Goal: Register for event/course

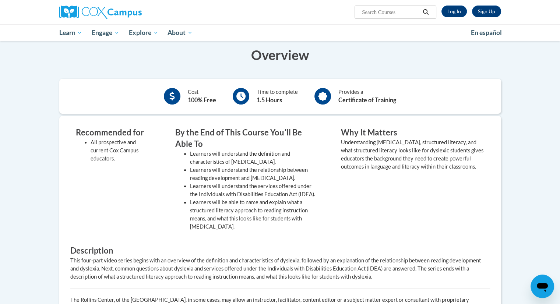
scroll to position [135, 0]
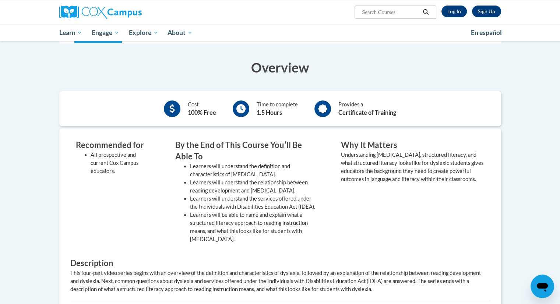
click at [435, 119] on div "Cost 100% Free Time to complete 1.5 Hours Provides a Certificate of Training" at bounding box center [280, 109] width 442 height 24
click at [455, 16] on link "Log In" at bounding box center [454, 12] width 25 height 12
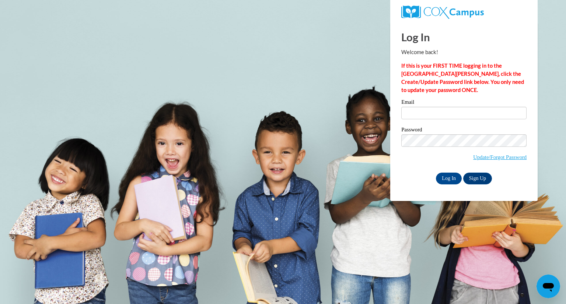
click at [449, 113] on input "Email" at bounding box center [463, 113] width 125 height 13
type input "e20232240@dekalbschoolsga.org"
click at [450, 133] on label "Password" at bounding box center [463, 130] width 125 height 7
click at [446, 174] on input "Log In" at bounding box center [449, 179] width 26 height 12
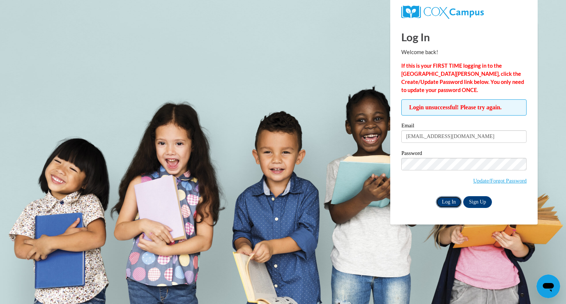
click at [445, 202] on input "Log In" at bounding box center [449, 202] width 26 height 12
drag, startPoint x: 490, startPoint y: 138, endPoint x: 391, endPoint y: 134, distance: 99.5
click at [391, 134] on div "Log In Welcome back! If this is your FIRST TIME logging in to the NEW Cox Campu…" at bounding box center [464, 123] width 158 height 203
type input "brittany_zabinski@dekalbschoolsga.org"
click at [449, 205] on input "Log In" at bounding box center [449, 202] width 26 height 12
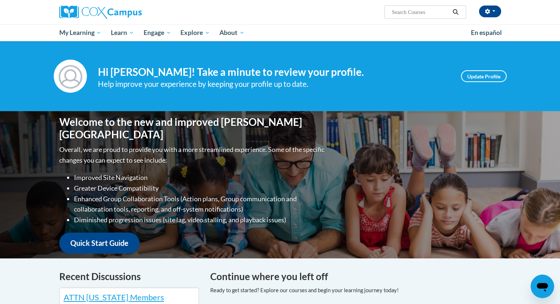
click at [410, 19] on div "[PERSON_NAME] ([GEOGRAPHIC_DATA]/New_York UTC-04:00) My Profile Inbox My Transc…" at bounding box center [280, 12] width 464 height 24
click at [411, 11] on input "Search..." at bounding box center [420, 12] width 59 height 9
type input "[MEDICAL_DATA]"
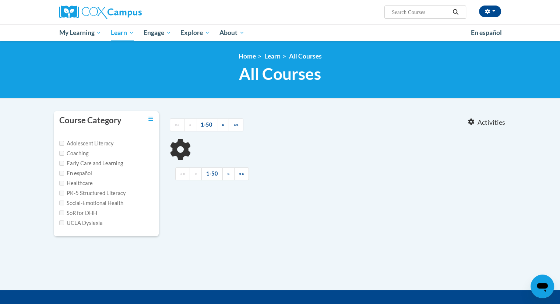
type input "Dyslexia"
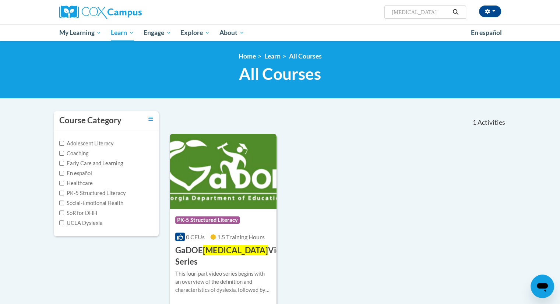
click at [228, 248] on span "Dyslexia" at bounding box center [235, 250] width 65 height 10
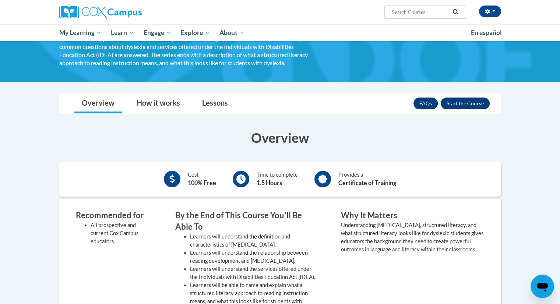
scroll to position [68, 0]
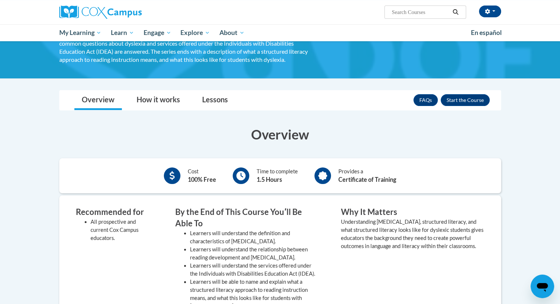
click at [454, 105] on div "FAQs Enroll" at bounding box center [452, 100] width 76 height 19
click at [455, 101] on button "Enroll" at bounding box center [465, 100] width 49 height 12
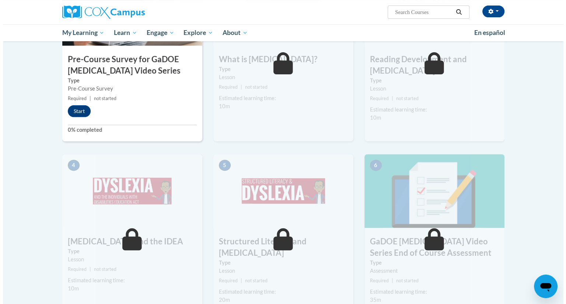
scroll to position [251, 0]
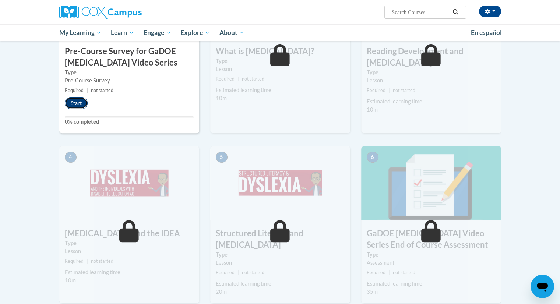
click at [71, 97] on button "Start" at bounding box center [76, 103] width 23 height 12
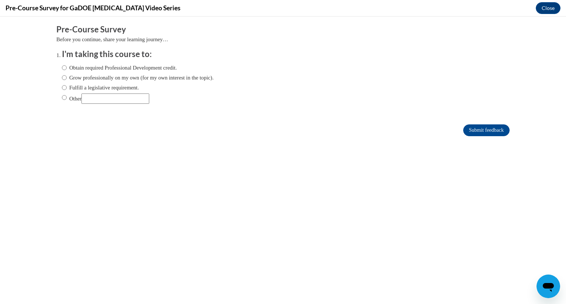
scroll to position [0, 0]
click at [69, 70] on label "Obtain required Professional Development credit." at bounding box center [119, 68] width 115 height 8
click at [67, 70] on input "Obtain required Professional Development credit." at bounding box center [64, 68] width 5 height 8
radio input "true"
click at [62, 79] on input "Grow professionally on my own (for my own interest in the topic)." at bounding box center [64, 78] width 5 height 8
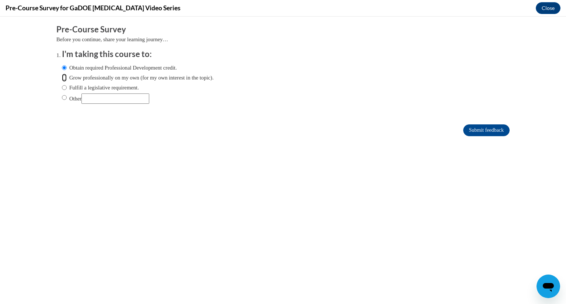
radio input "true"
click at [62, 65] on input "Obtain required Professional Development credit." at bounding box center [64, 68] width 5 height 8
radio input "true"
click at [62, 84] on input "Fulfill a legislative requirement." at bounding box center [64, 88] width 5 height 8
radio input "true"
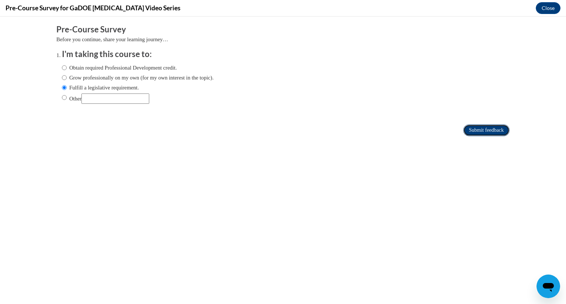
click at [483, 128] on input "Submit feedback" at bounding box center [486, 131] width 46 height 12
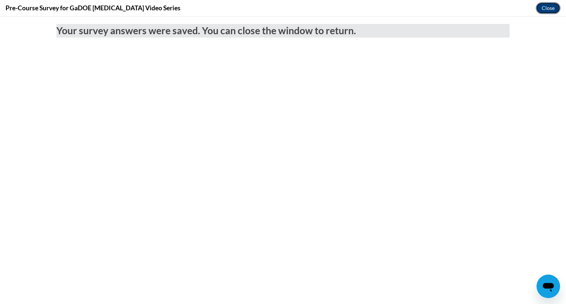
click at [548, 11] on button "Close" at bounding box center [548, 8] width 25 height 12
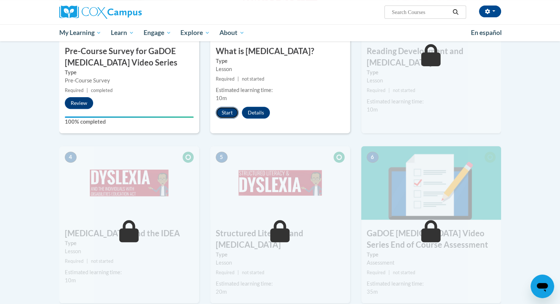
click at [228, 115] on button "Start" at bounding box center [227, 113] width 23 height 12
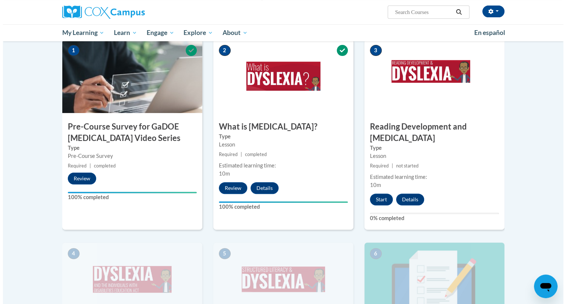
scroll to position [181, 0]
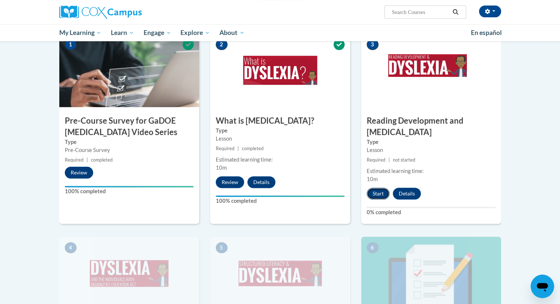
click at [381, 188] on button "Start" at bounding box center [378, 194] width 23 height 12
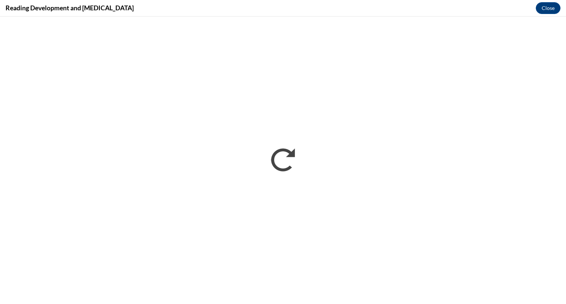
scroll to position [0, 0]
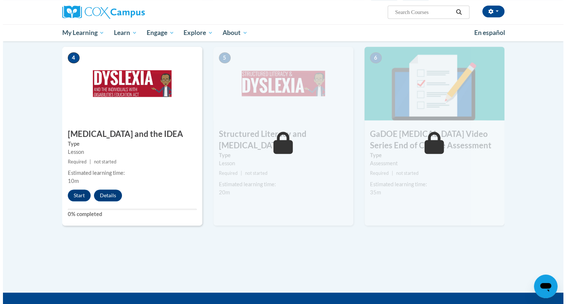
scroll to position [393, 0]
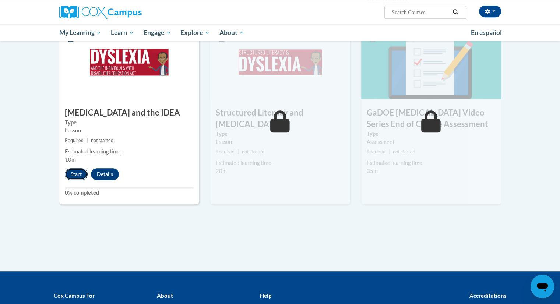
click at [77, 168] on button "Start" at bounding box center [76, 174] width 23 height 12
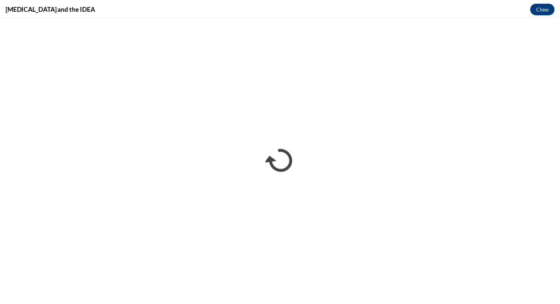
scroll to position [0, 0]
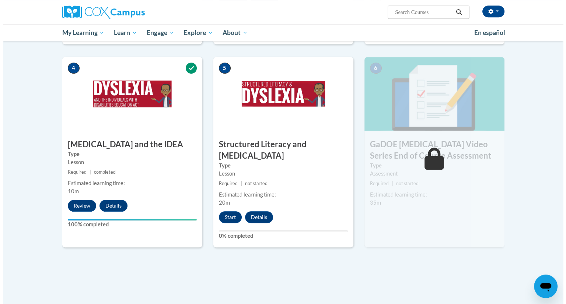
scroll to position [377, 0]
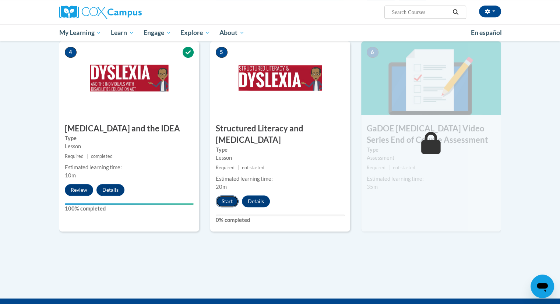
click at [225, 196] on button "Start" at bounding box center [227, 202] width 23 height 12
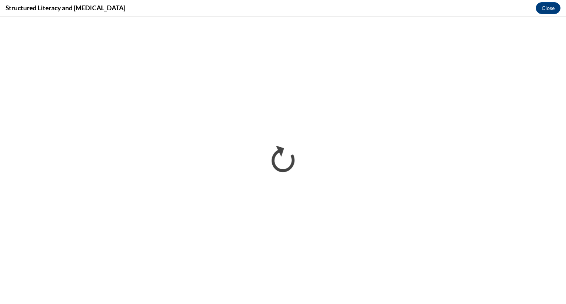
scroll to position [0, 0]
